Goal: Task Accomplishment & Management: Manage account settings

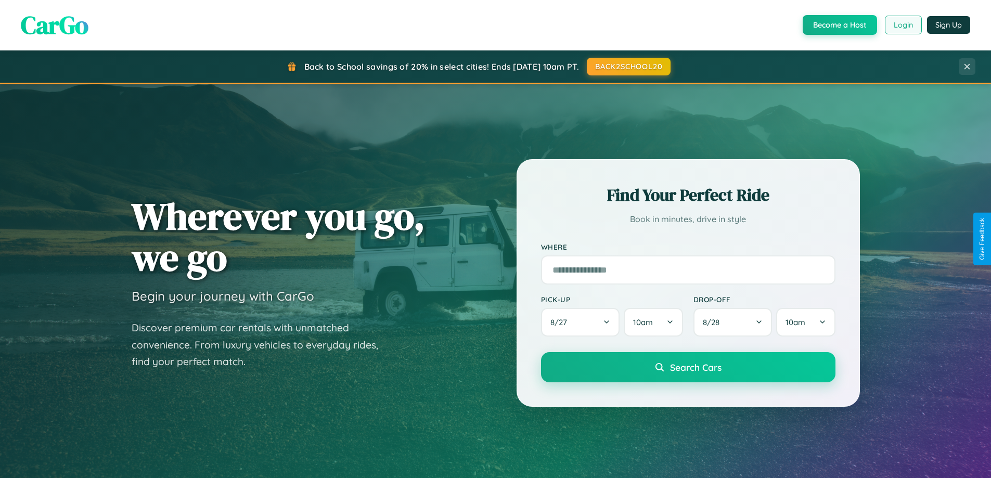
click at [903, 25] on button "Login" at bounding box center [903, 25] width 37 height 19
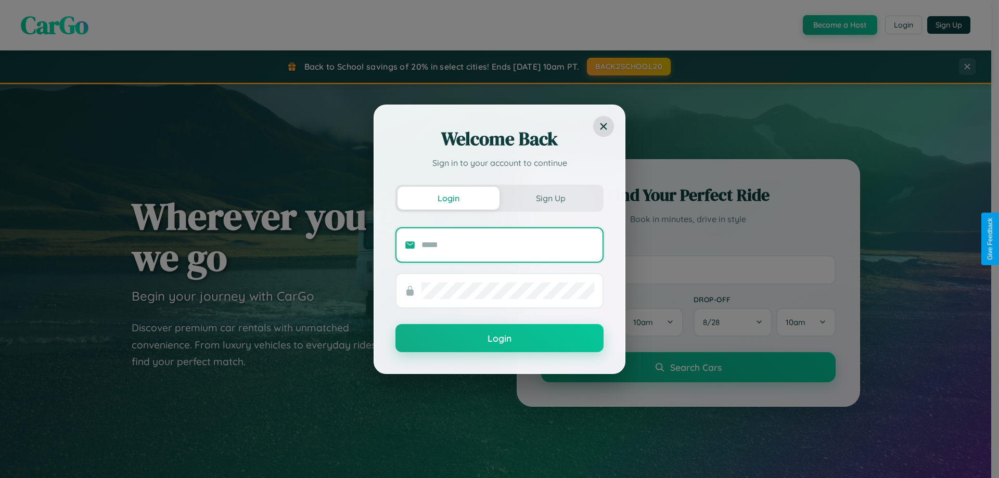
click at [508, 245] on input "text" at bounding box center [508, 245] width 173 height 17
type input "**********"
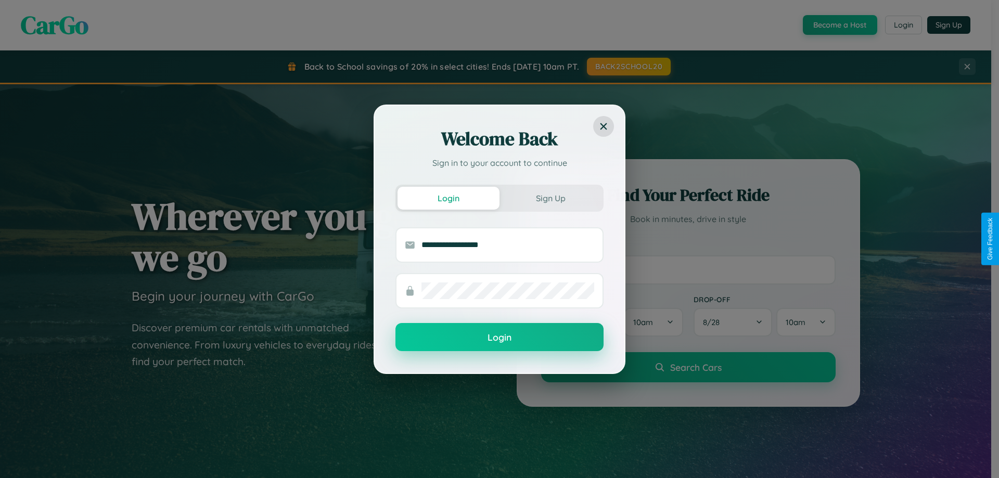
click at [500, 338] on button "Login" at bounding box center [500, 337] width 208 height 28
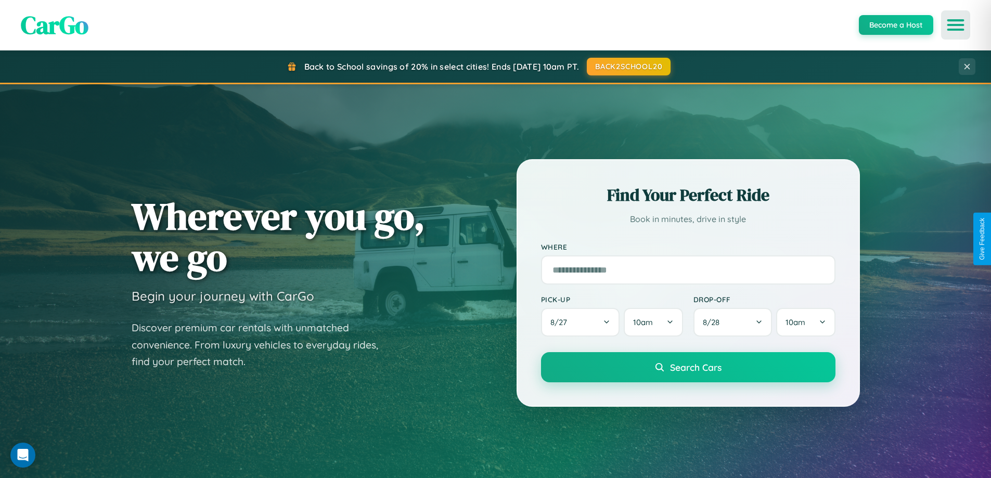
click at [956, 25] on icon "Open menu" at bounding box center [956, 24] width 15 height 9
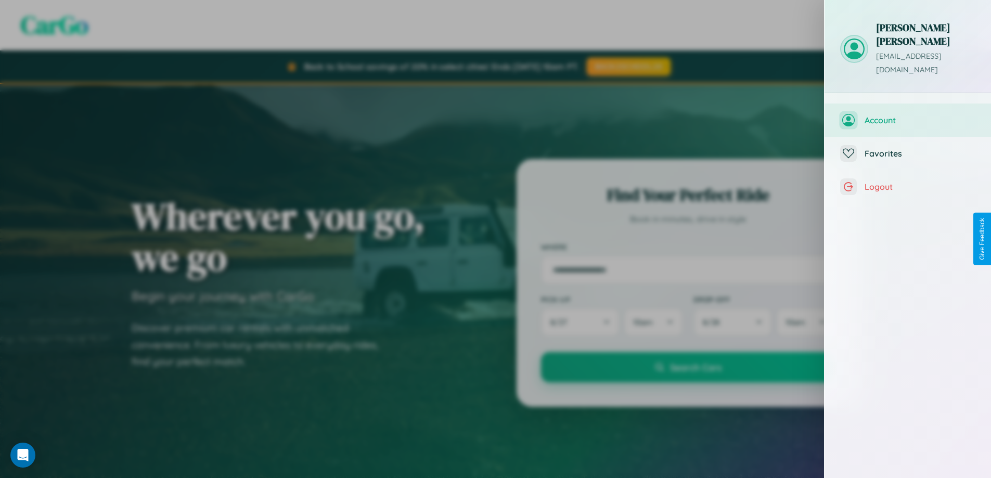
click at [908, 115] on span "Account" at bounding box center [920, 120] width 111 height 10
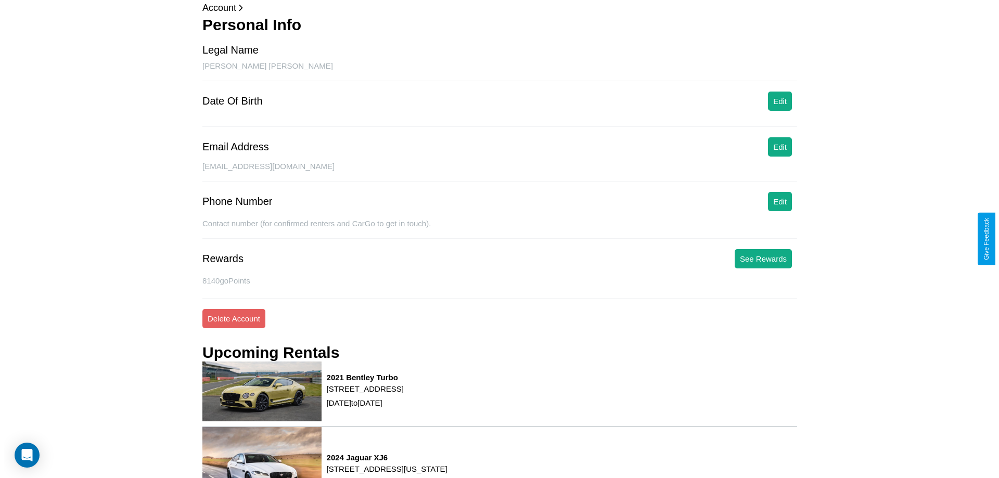
scroll to position [132, 0]
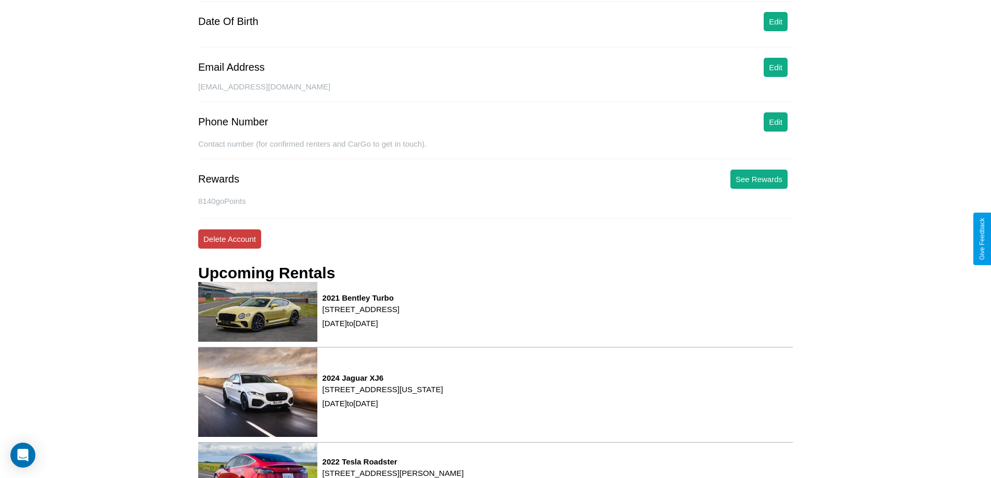
click at [230, 239] on button "Delete Account" at bounding box center [229, 239] width 63 height 19
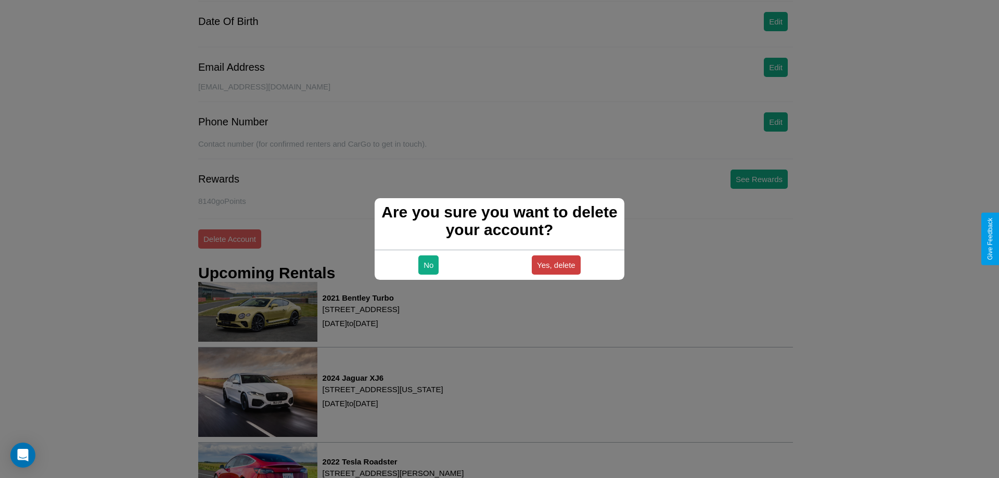
click at [556, 265] on button "Yes, delete" at bounding box center [556, 265] width 49 height 19
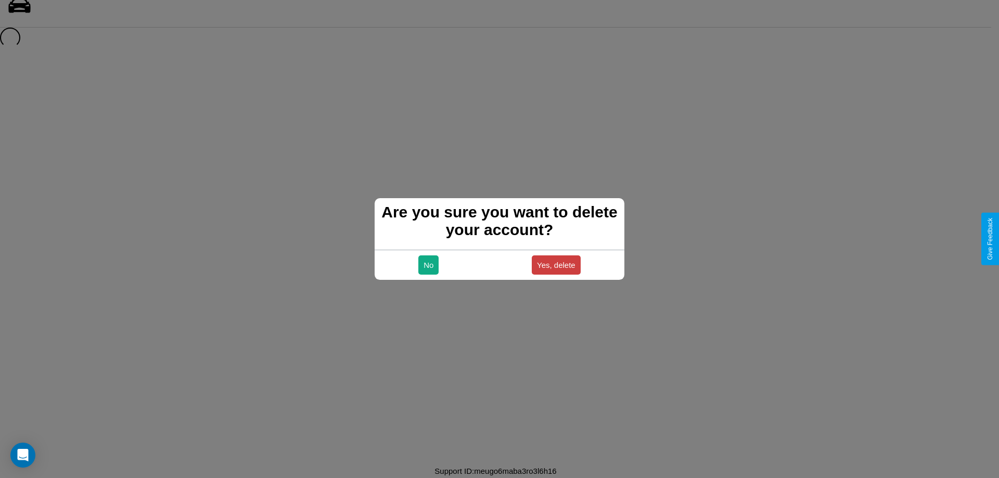
scroll to position [14, 0]
